Goal: Transaction & Acquisition: Purchase product/service

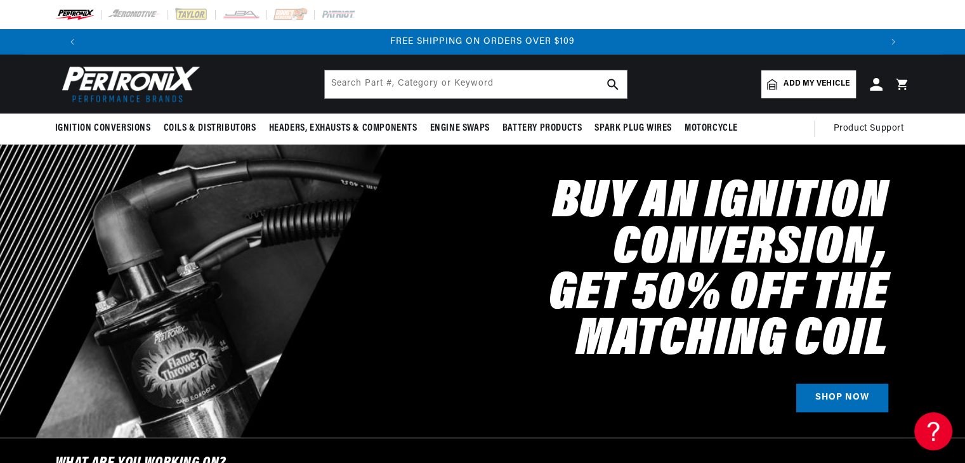
scroll to position [0, 1584]
click at [788, 84] on span "Add my vehicle" at bounding box center [816, 84] width 66 height 12
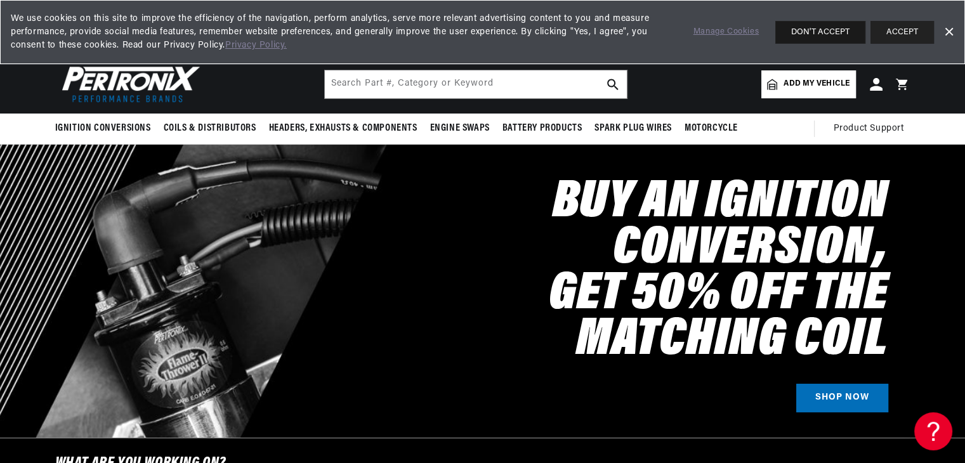
click at [829, 25] on button "DON'T ACCEPT" at bounding box center [820, 32] width 90 height 23
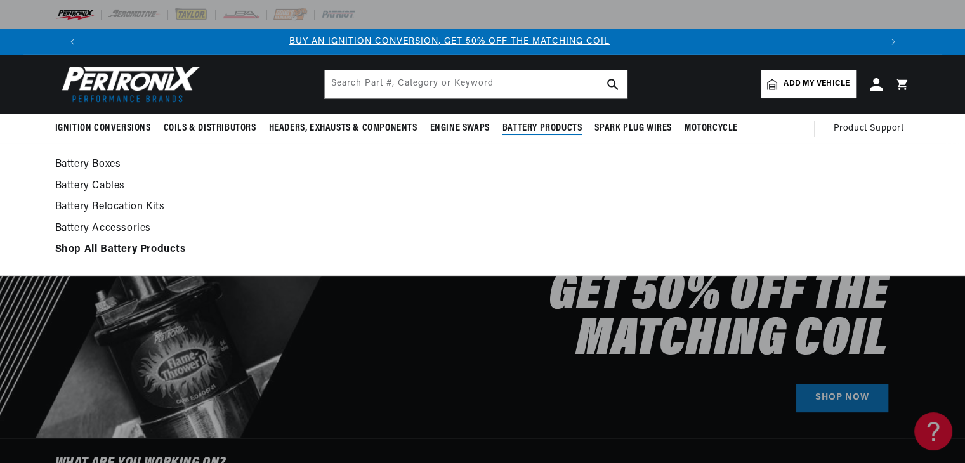
scroll to position [0, 0]
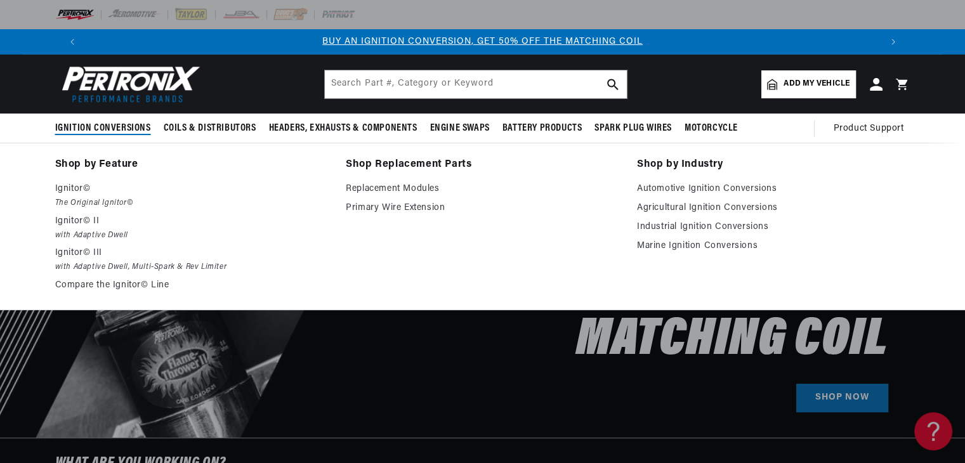
click at [107, 129] on span "Ignition Conversions" at bounding box center [103, 128] width 96 height 13
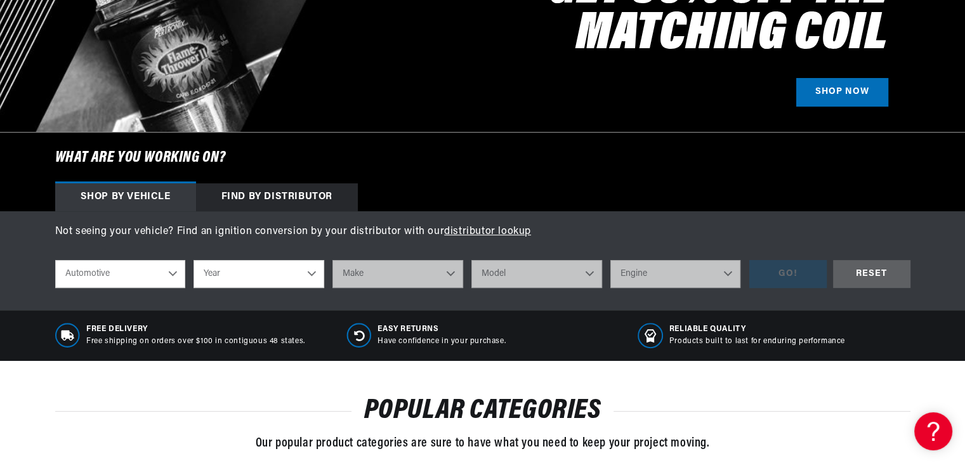
scroll to position [381, 0]
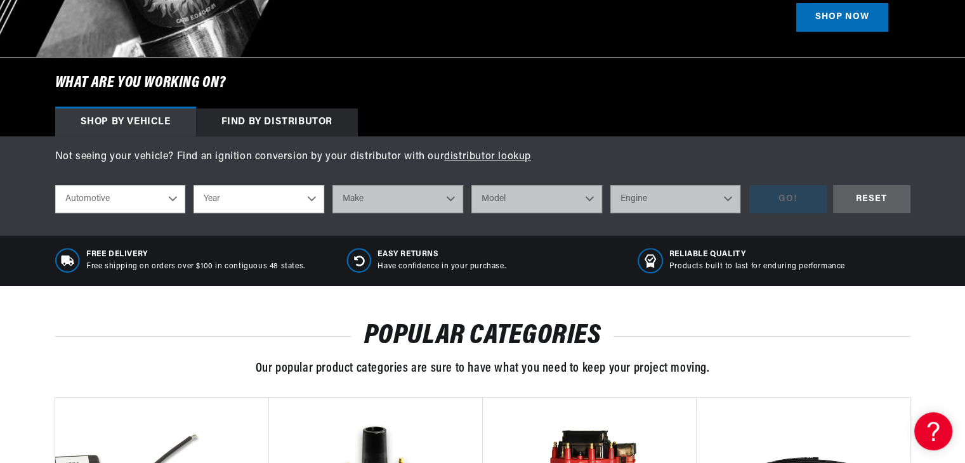
click at [314, 197] on select "Year 2022 2021 2020 2019 2018 2017 2016 2015 2014 2013 2012 2011 2010 2009 2008…" at bounding box center [258, 199] width 131 height 28
select select "1971"
click at [193, 185] on select "Year 2022 2021 2020 2019 2018 2017 2016 2015 2014 2013 2012 2011 2010 2009 2008…" at bounding box center [258, 199] width 131 height 28
select select "1971"
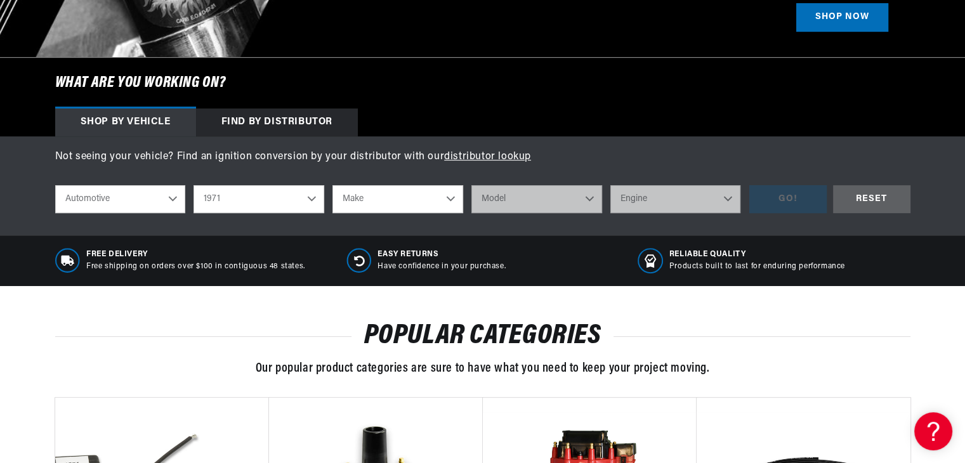
click at [452, 197] on select "Make Alfa Romeo American Motors Aston Martin Audi Austin Avanti BMW Buick Cadil…" at bounding box center [397, 199] width 131 height 28
select select "Renault"
click at [332, 185] on select "Make Alfa Romeo American Motors Aston Martin Audi Austin Avanti BMW Buick Cadil…" at bounding box center [397, 199] width 131 height 28
select select "Renault"
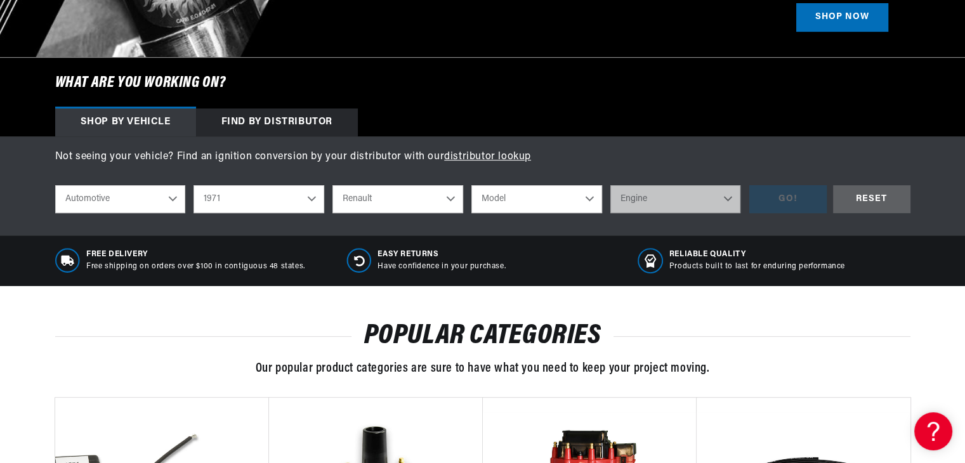
click at [590, 193] on select "Model R10 R12 R16" at bounding box center [536, 199] width 131 height 28
select select "R10"
click at [471, 185] on select "Model R10 R12 R16" at bounding box center [536, 199] width 131 height 28
select select "R10"
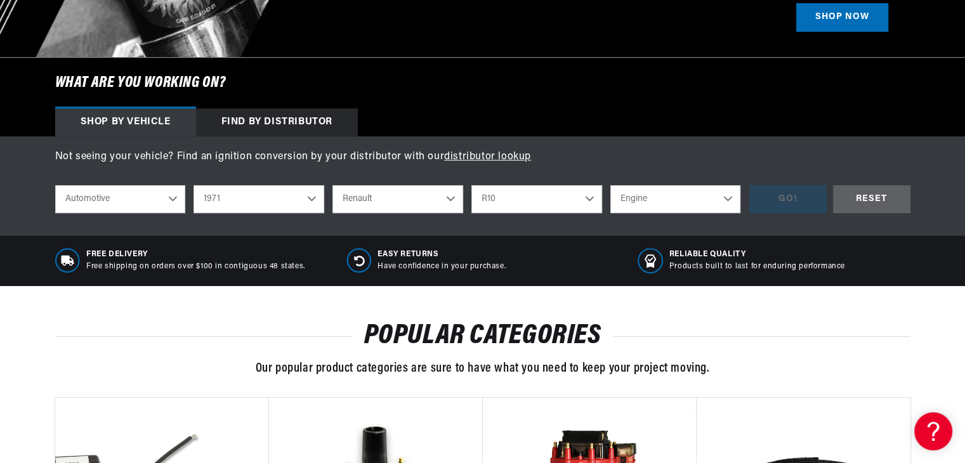
click at [726, 200] on select "Engine 1.3L" at bounding box center [675, 199] width 131 height 28
select select "1.3L"
click at [610, 185] on select "Engine 1.3L" at bounding box center [675, 199] width 131 height 28
select select "1.3L"
click at [797, 200] on div "GO!" at bounding box center [787, 199] width 77 height 29
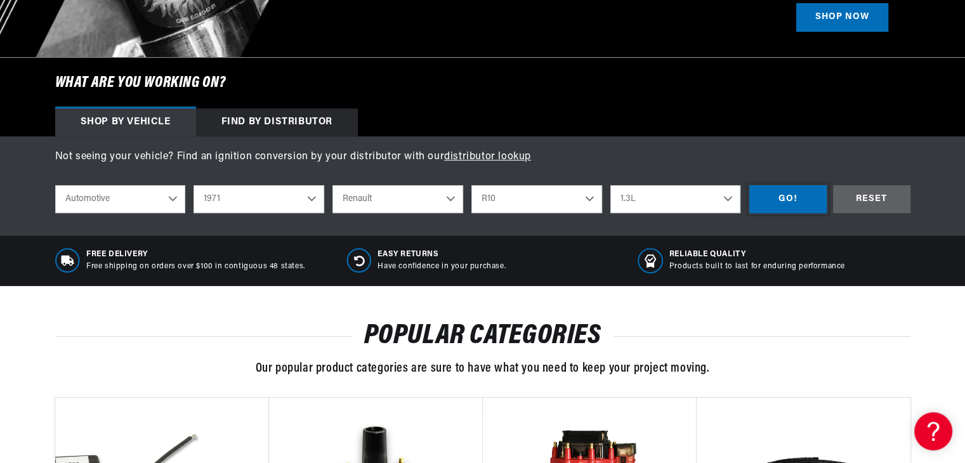
scroll to position [0, 901]
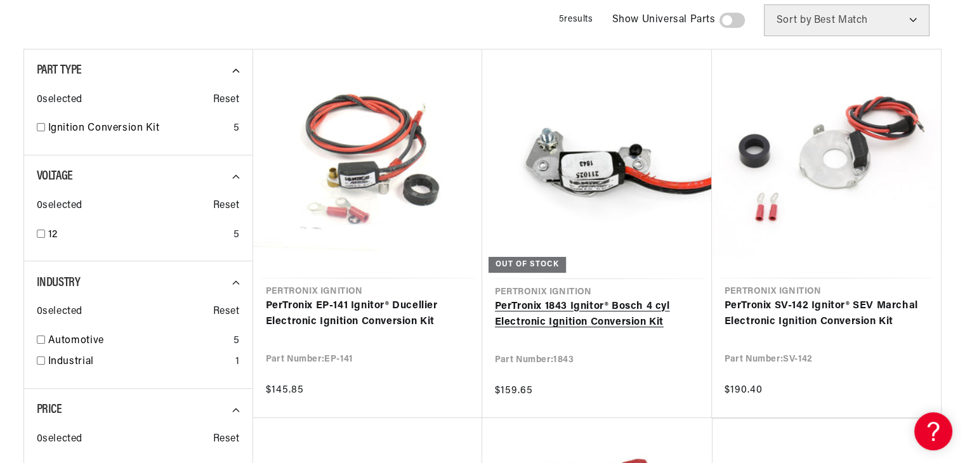
scroll to position [0, 1584]
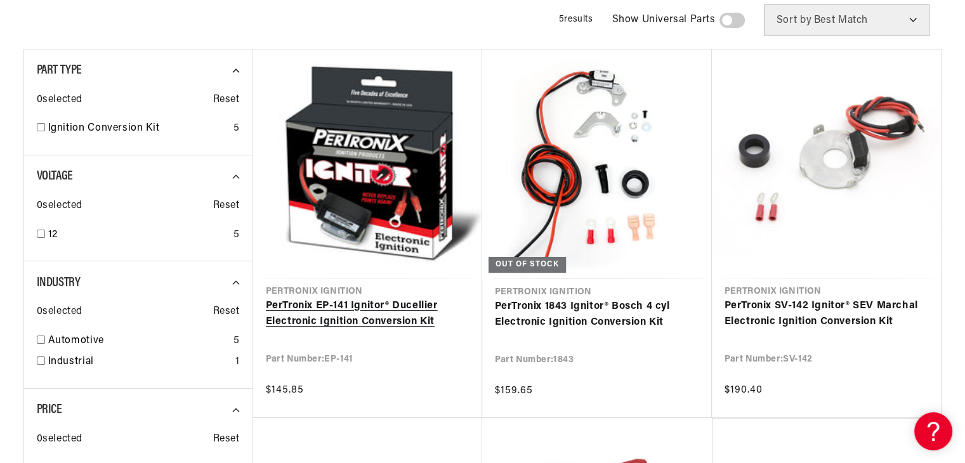
click at [345, 320] on link "PerTronix EP-141 Ignitor® Ducellier Electronic Ignition Conversion Kit" at bounding box center [368, 314] width 204 height 32
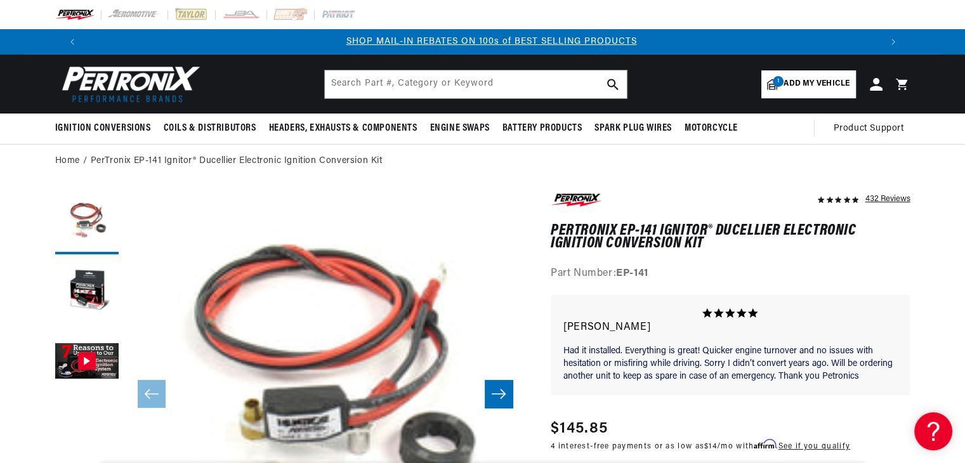
scroll to position [0, 792]
